Goal: Find contact information: Find contact information

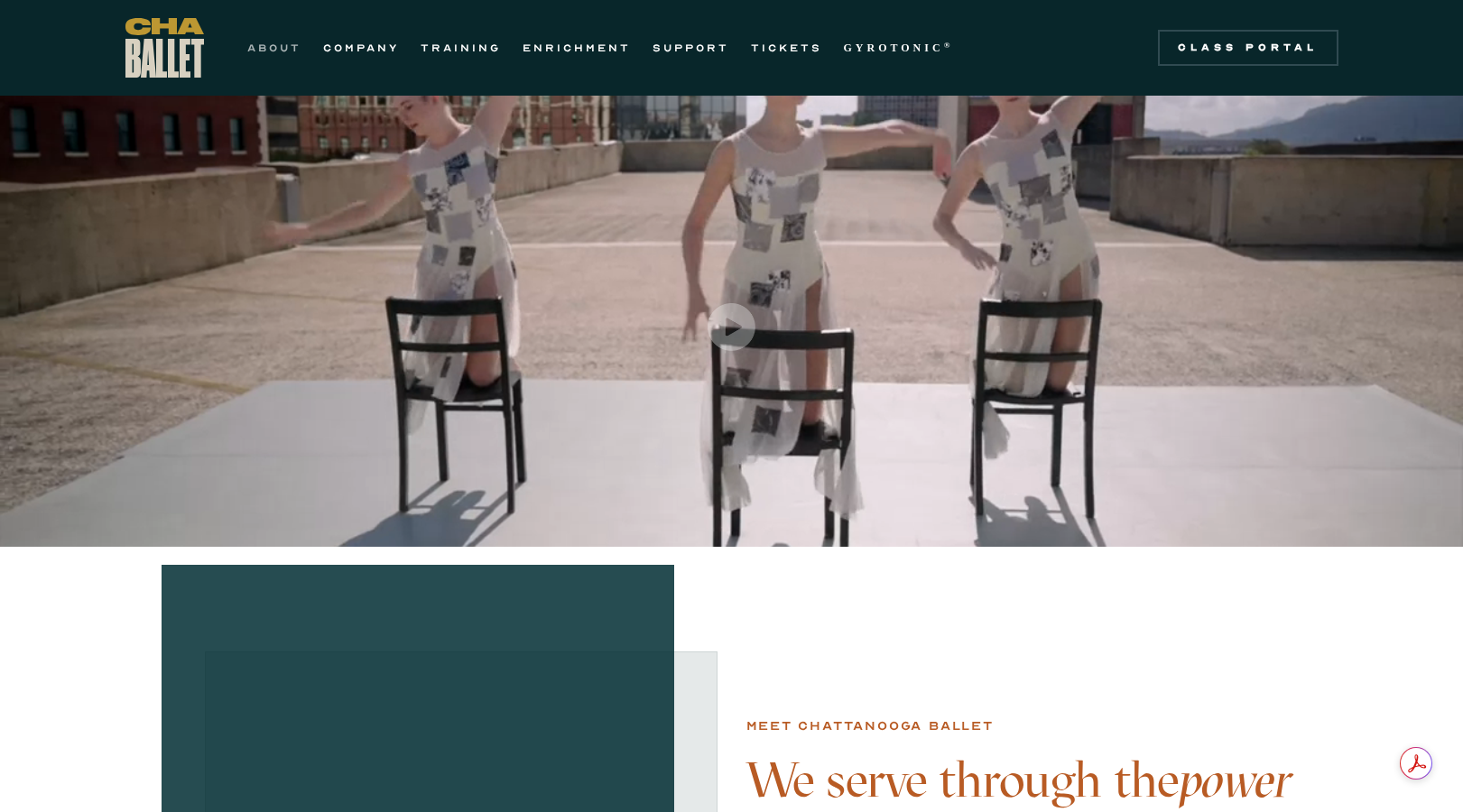
click at [278, 49] on link "ABOUT" at bounding box center [274, 47] width 54 height 21
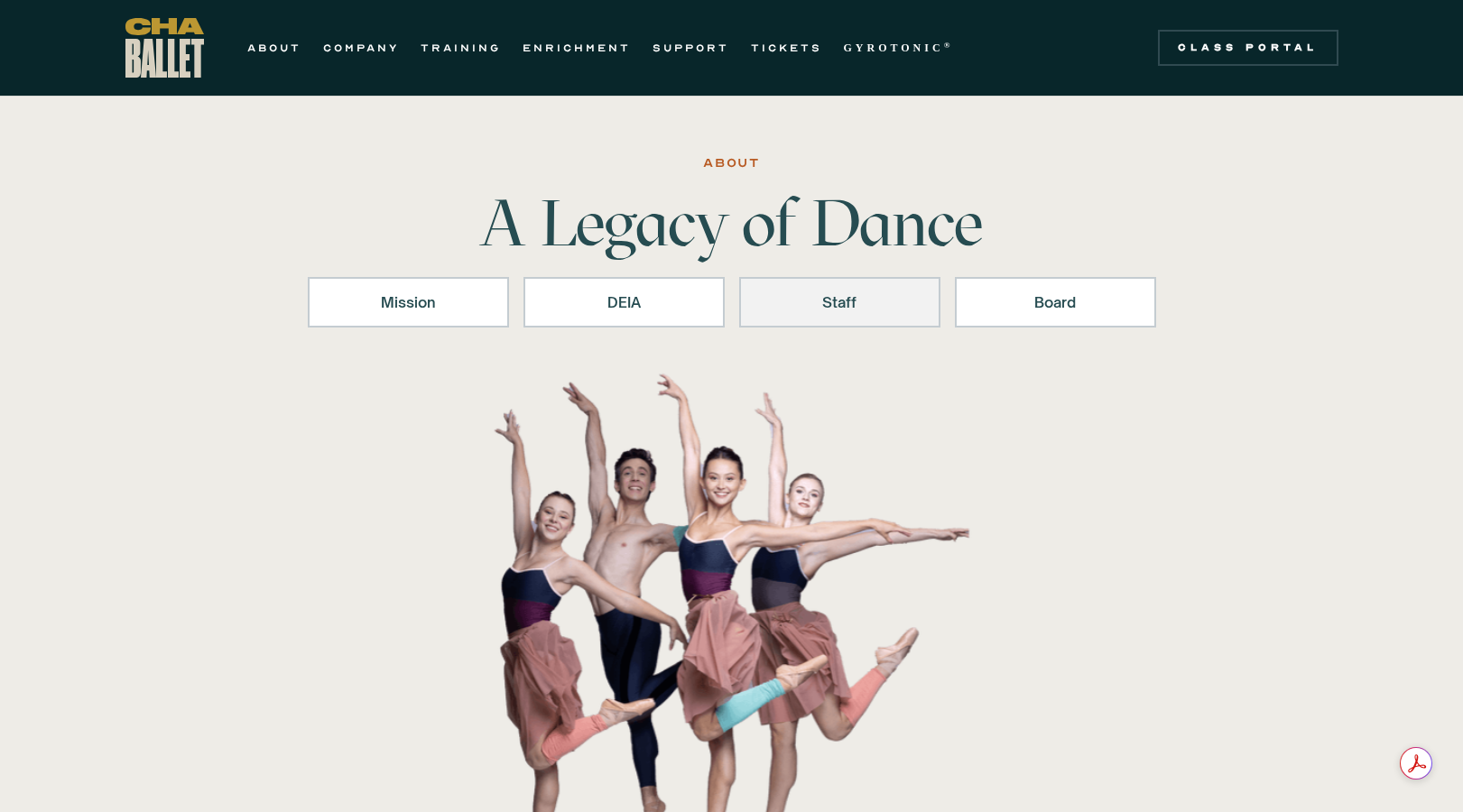
click at [831, 303] on div "Staff" at bounding box center [839, 302] width 154 height 21
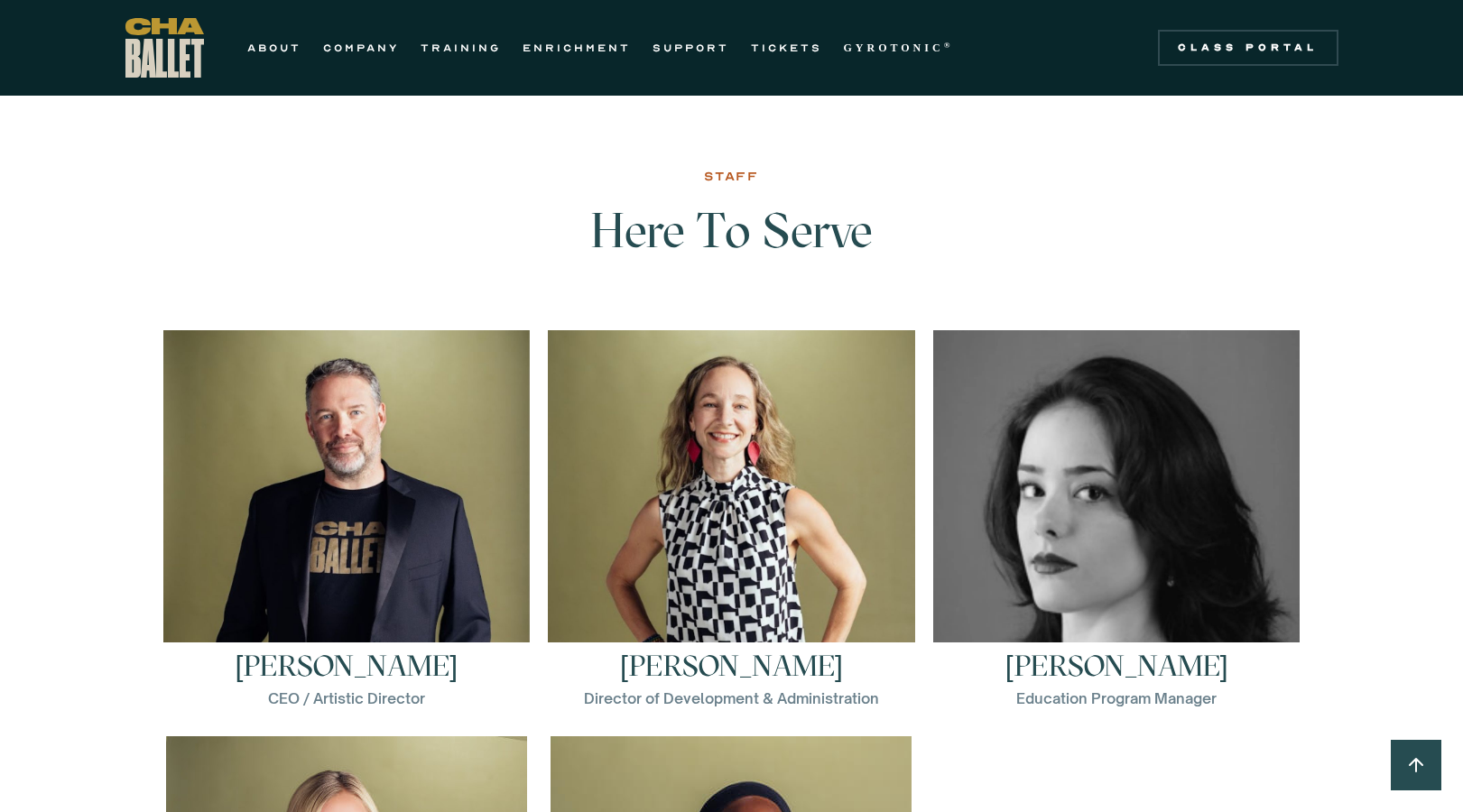
scroll to position [2306, 0]
click at [412, 662] on h3 "Brian McSween" at bounding box center [346, 664] width 223 height 29
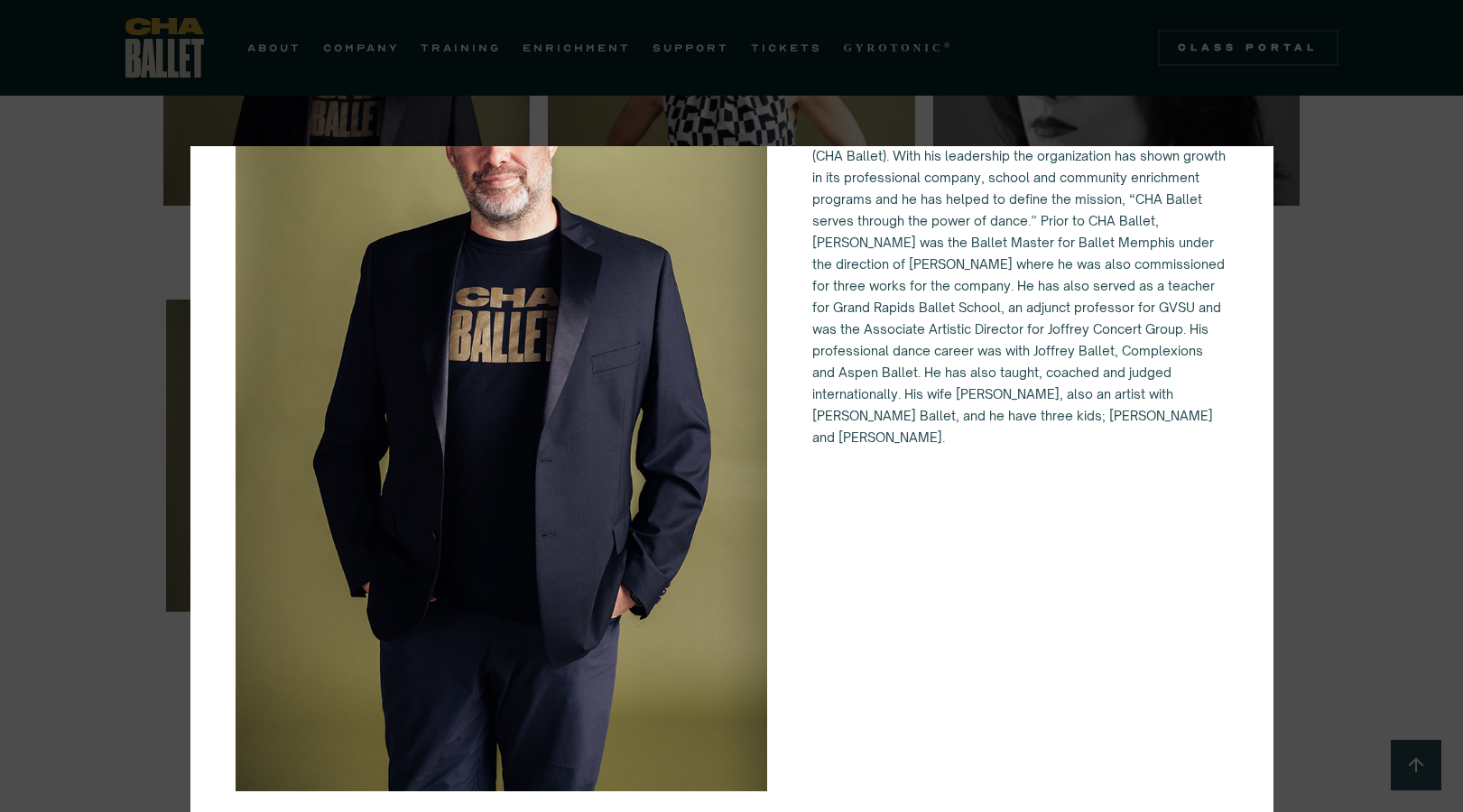
scroll to position [2762, 0]
click at [1405, 462] on div "CEO / Artistic Director Brian McSween Brian McSween is the CEO/Artistic Directo…" at bounding box center [732, 406] width 1463 height 812
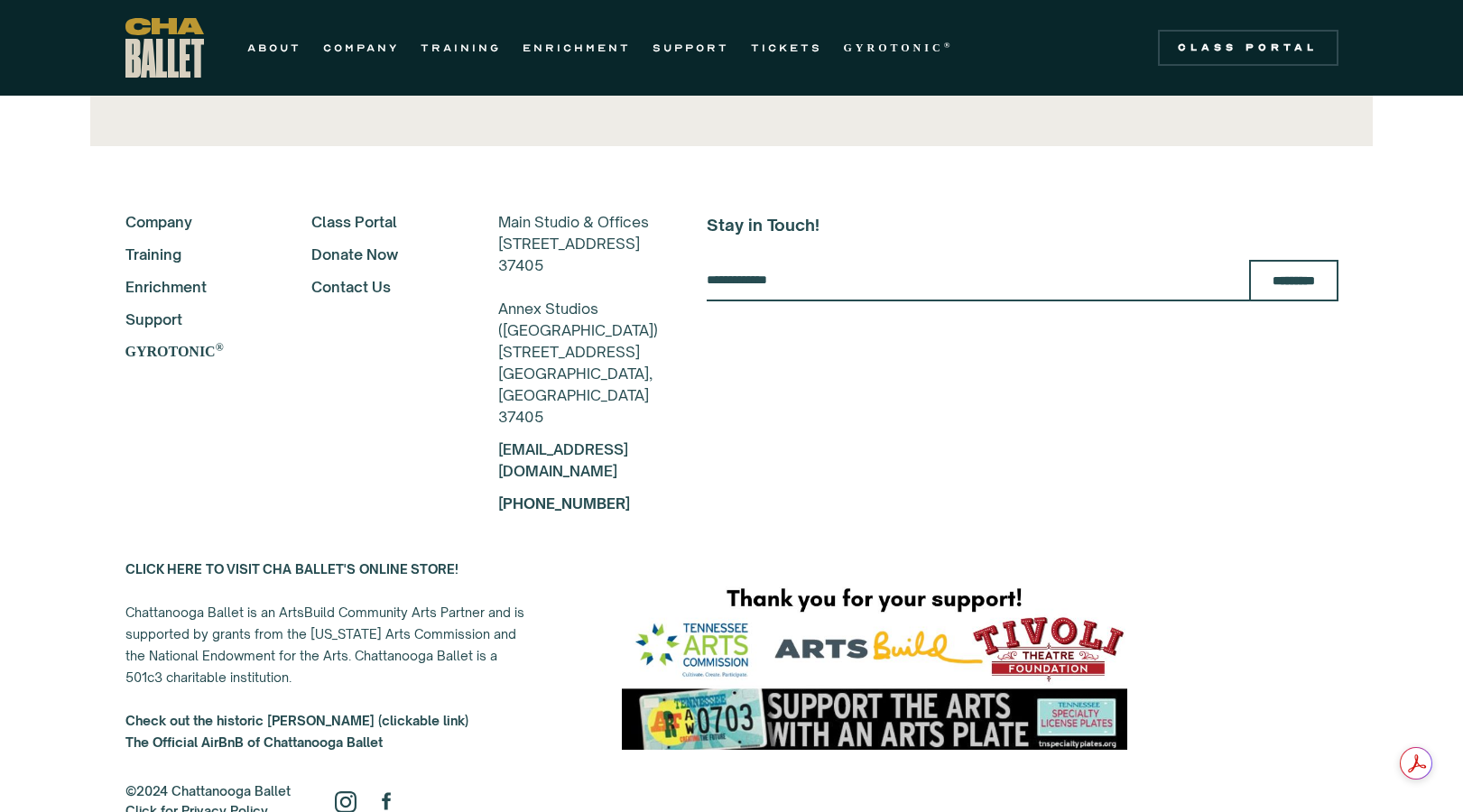
scroll to position [4165, 0]
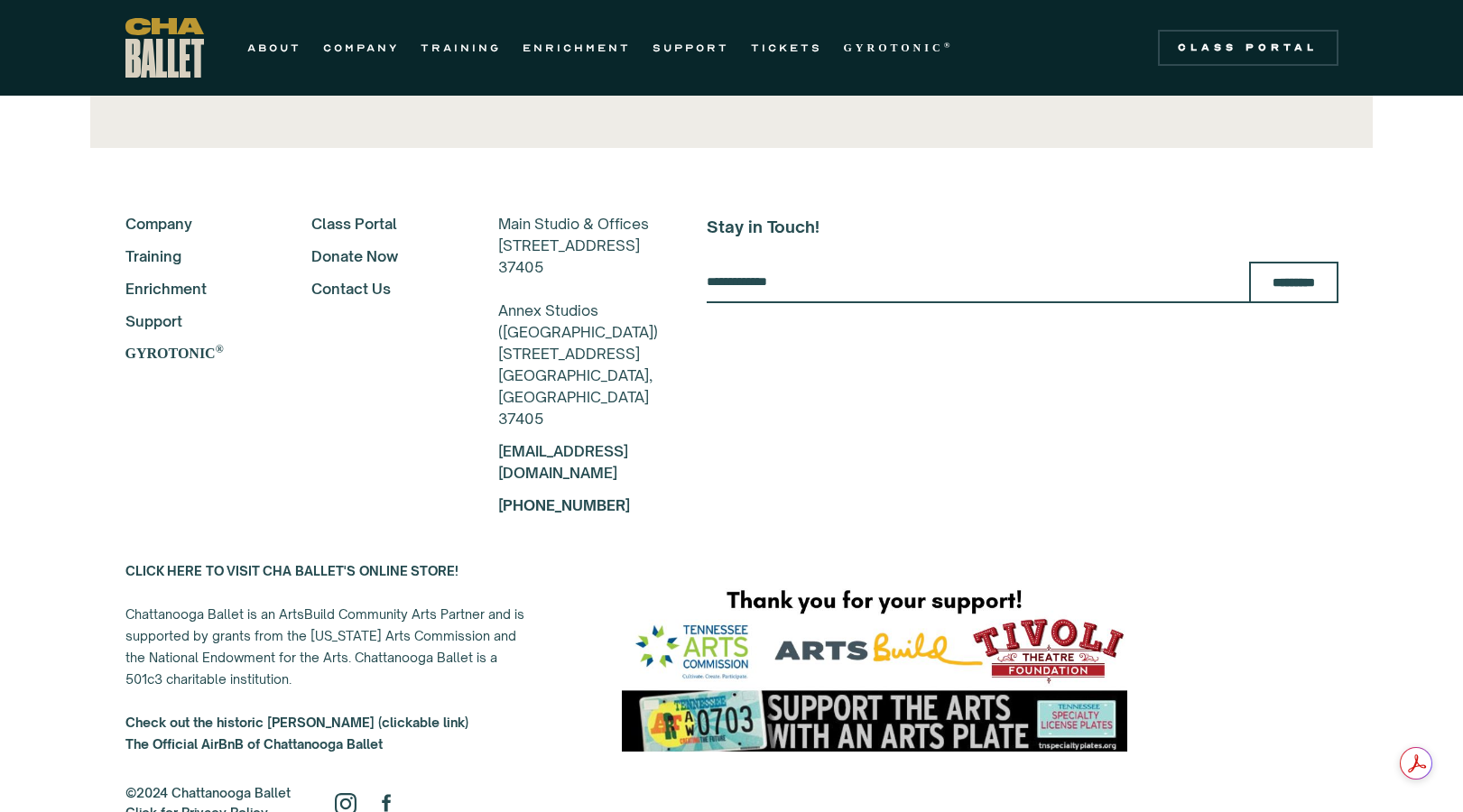
click at [347, 285] on link "Contact Us" at bounding box center [380, 288] width 138 height 21
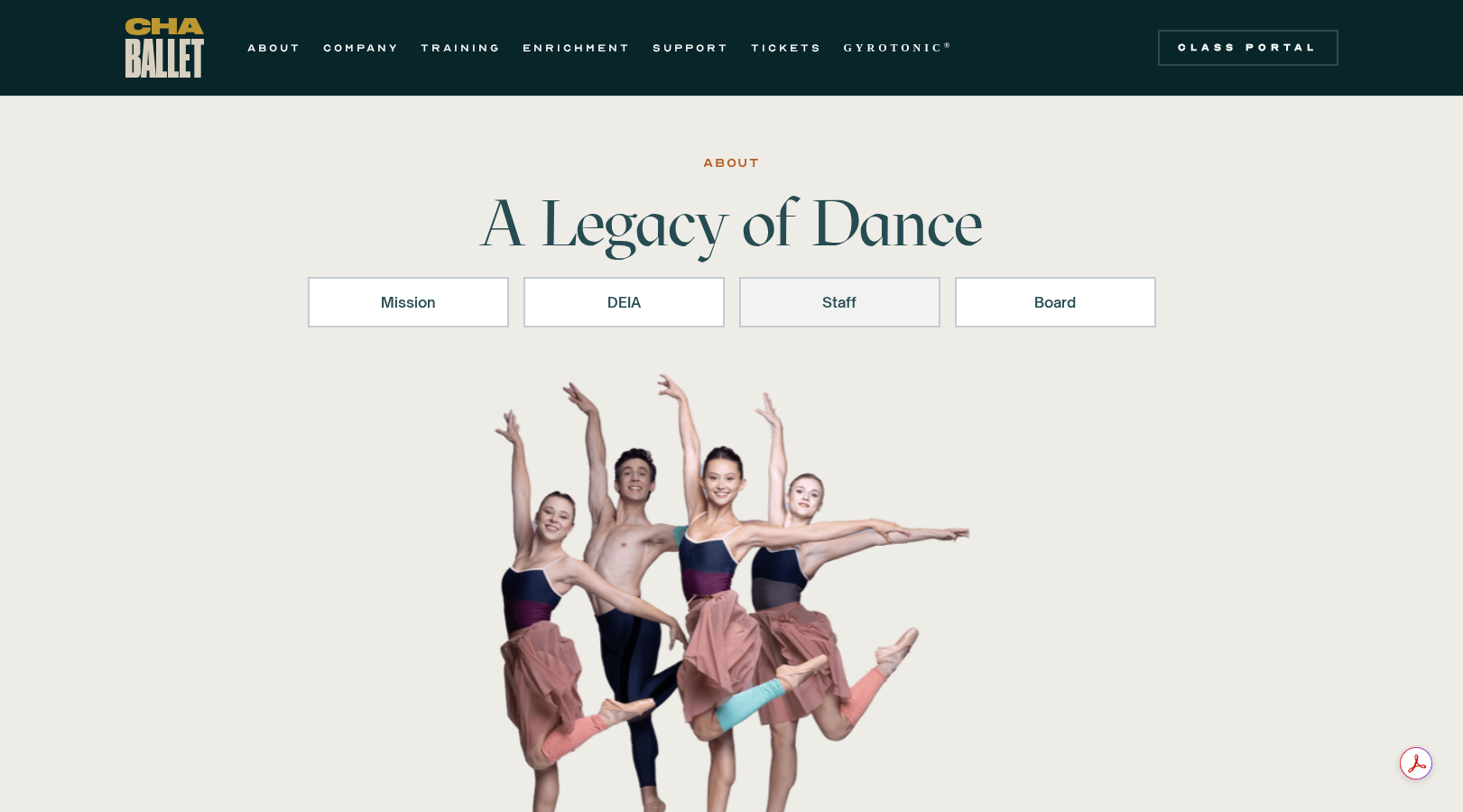
click at [856, 303] on div "Staff" at bounding box center [839, 302] width 154 height 21
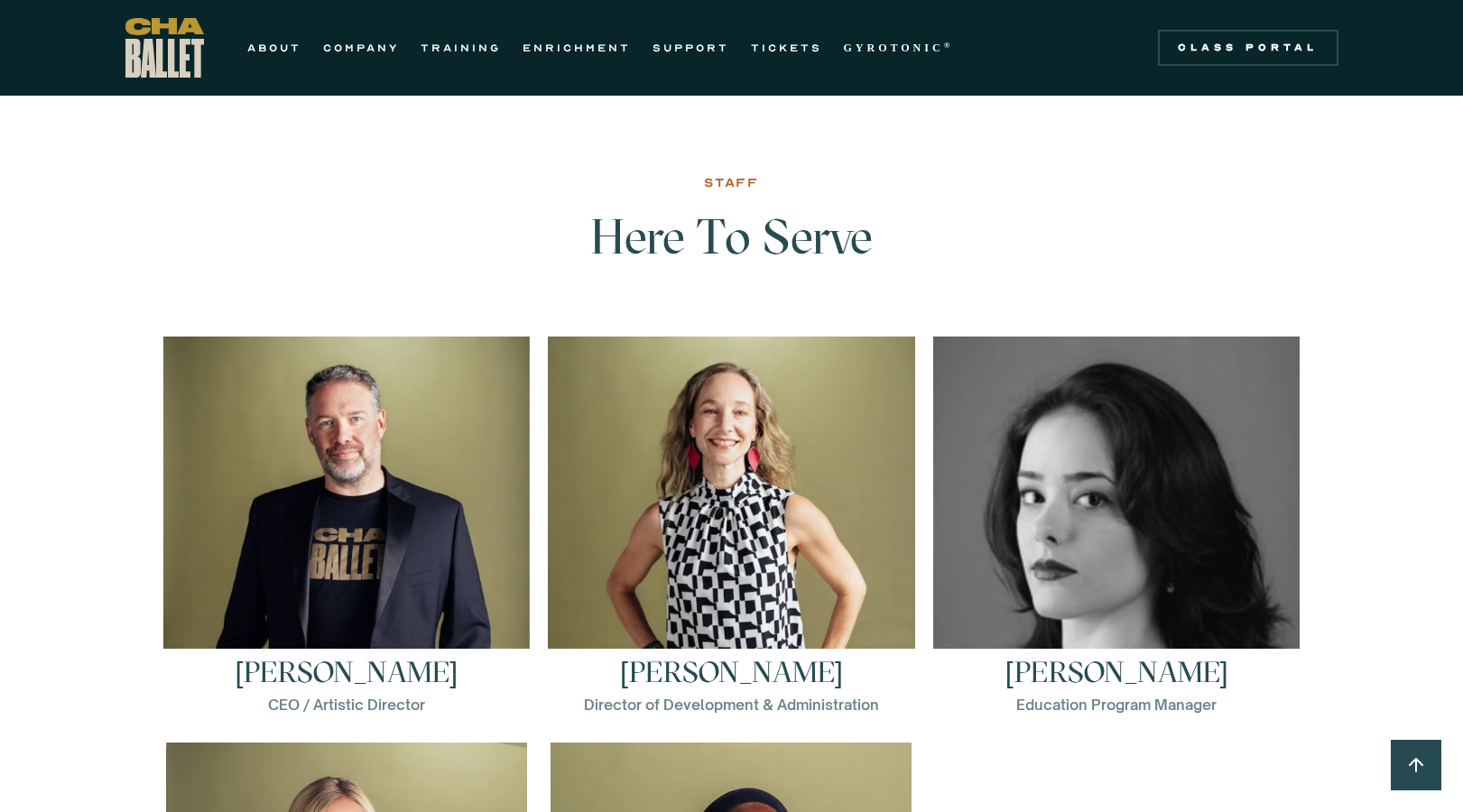
scroll to position [2306, 0]
